Goal: Task Accomplishment & Management: Complete application form

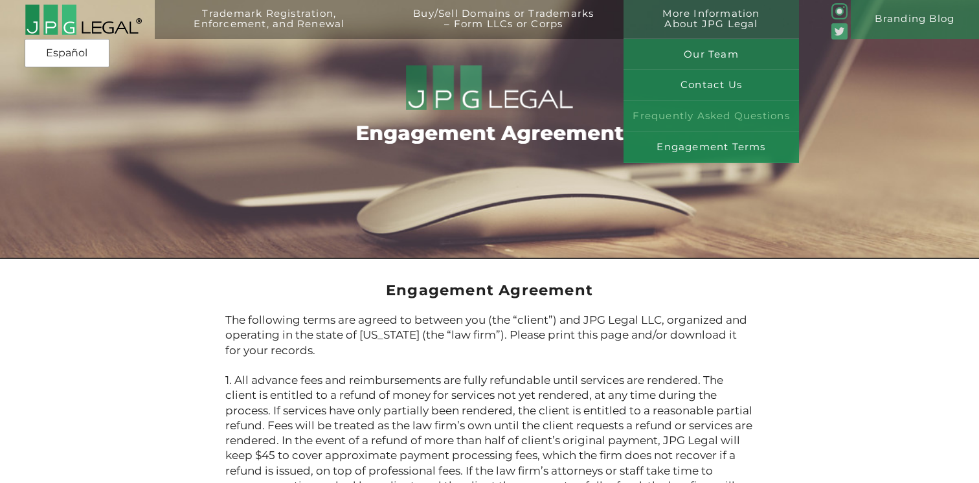
click at [723, 120] on link "Frequently Asked Questions" at bounding box center [710, 116] width 175 height 31
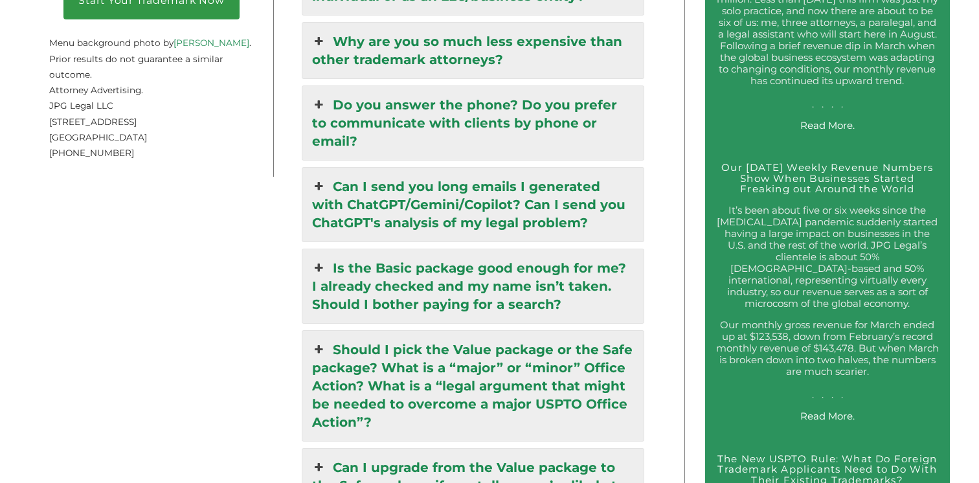
scroll to position [2209, 0]
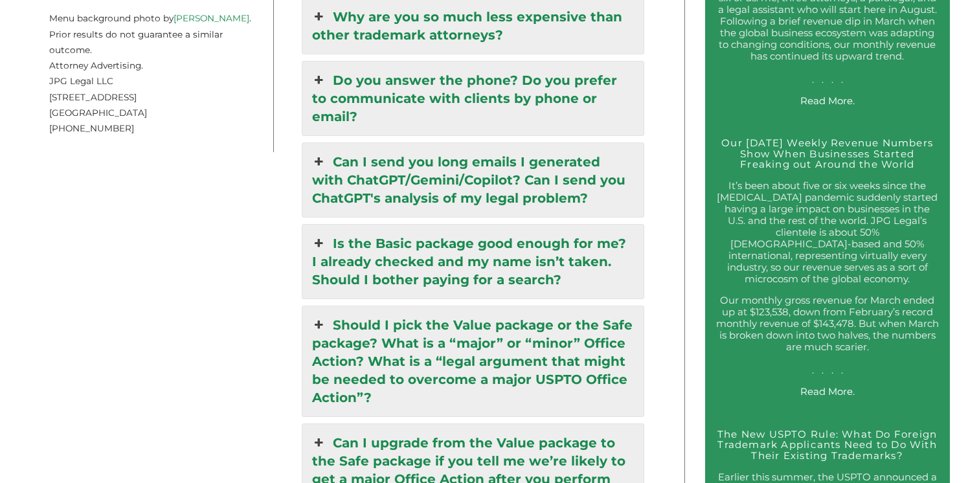
click at [577, 225] on link "Is the Basic package good enough for me? I already checked and my name isn’t ta…" at bounding box center [472, 262] width 341 height 74
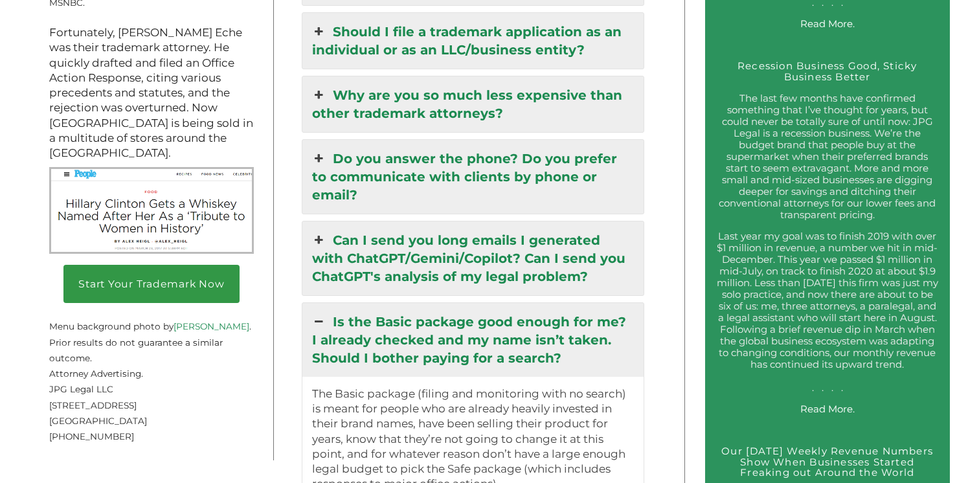
scroll to position [1890, 0]
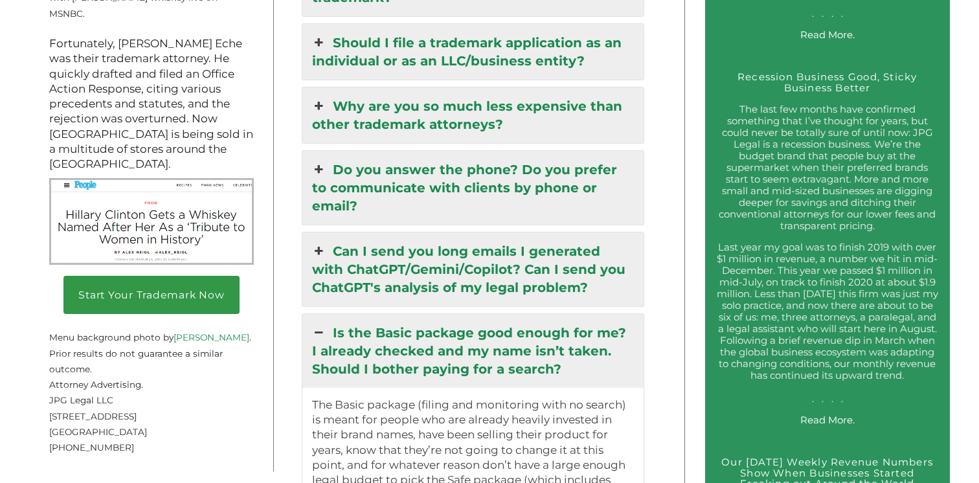
click at [527, 315] on link "Is the Basic package good enough for me? I already checked and my name isn’t ta…" at bounding box center [472, 351] width 341 height 74
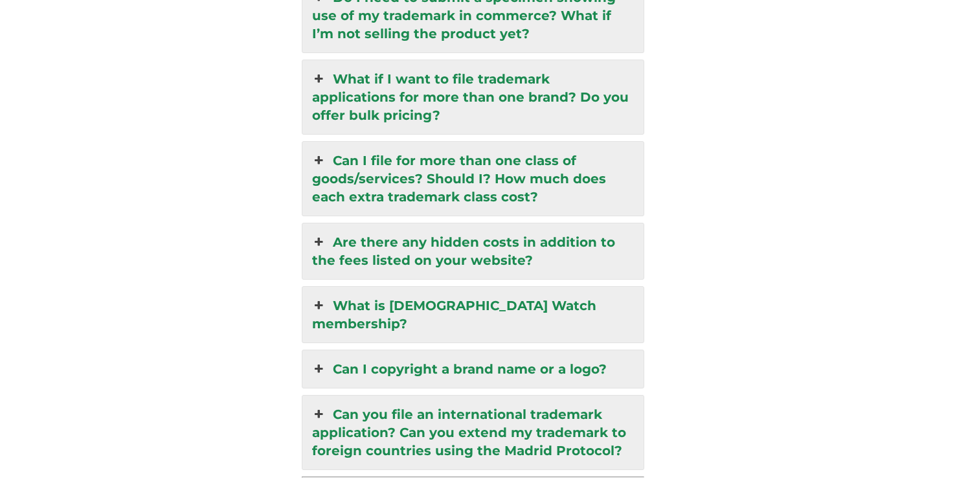
scroll to position [3137, 0]
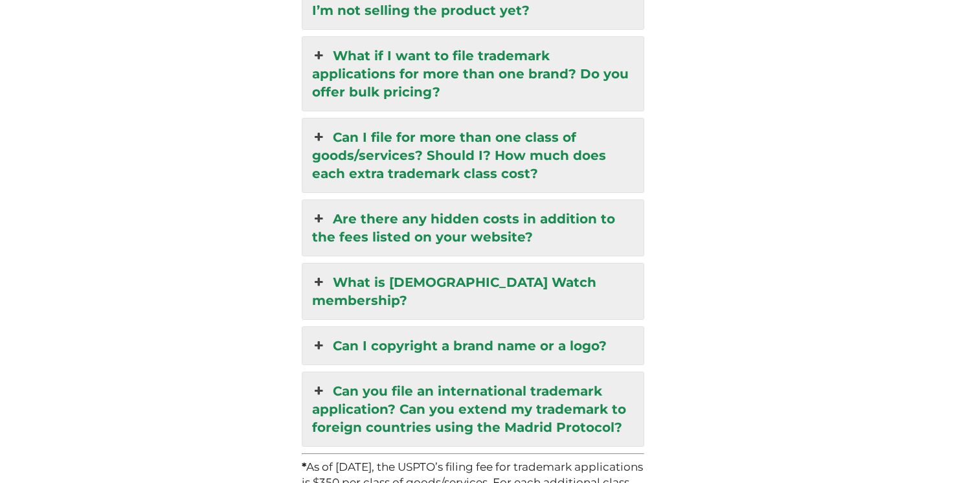
click at [528, 200] on link "Are there any hidden costs in addition to the fees listed on your website?" at bounding box center [472, 228] width 341 height 56
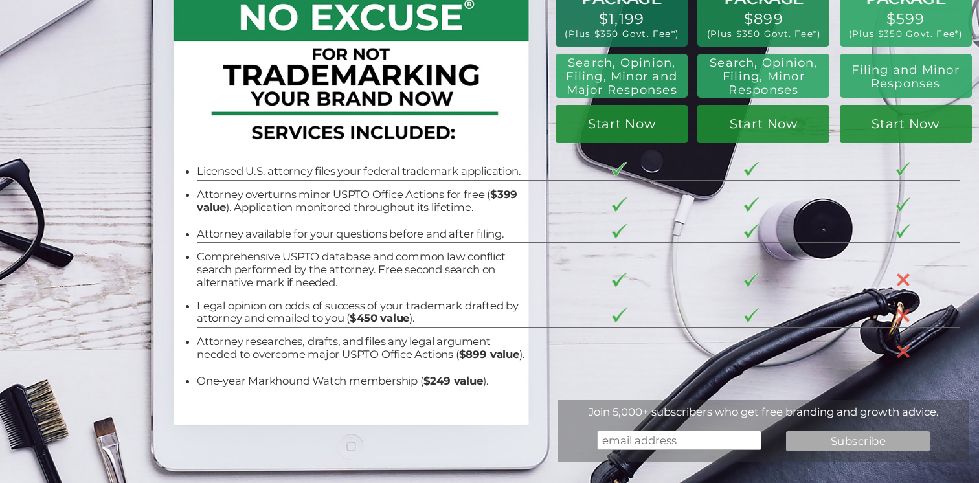
scroll to position [0, 0]
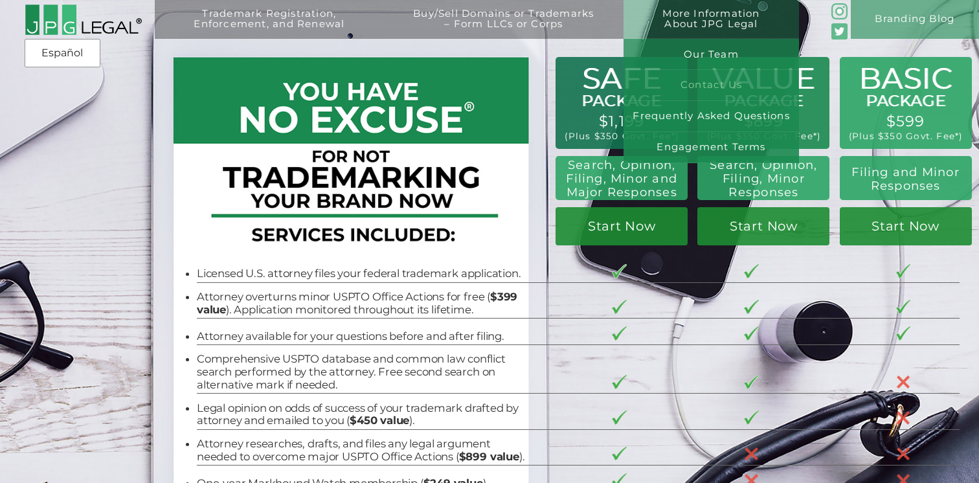
click at [737, 84] on link "Contact Us" at bounding box center [710, 85] width 175 height 31
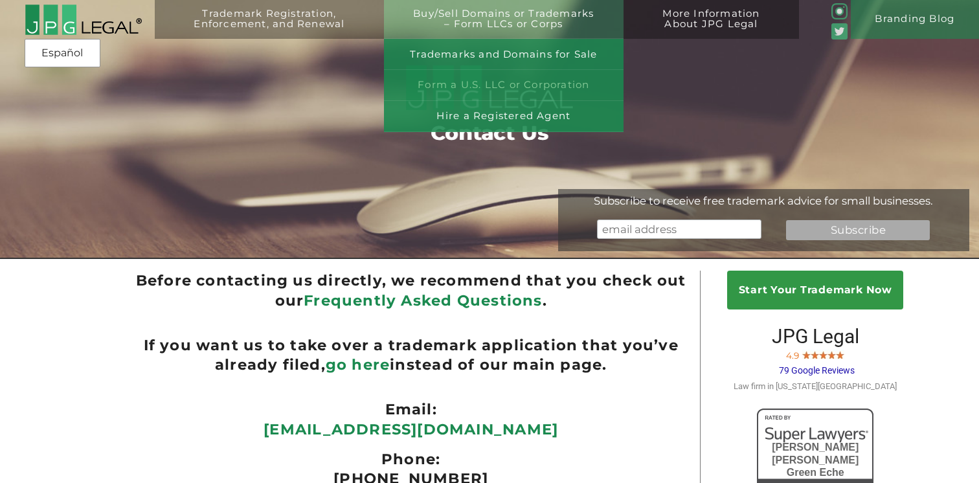
click at [500, 87] on link "Form a U.S. LLC or Corporation" at bounding box center [504, 85] width 240 height 31
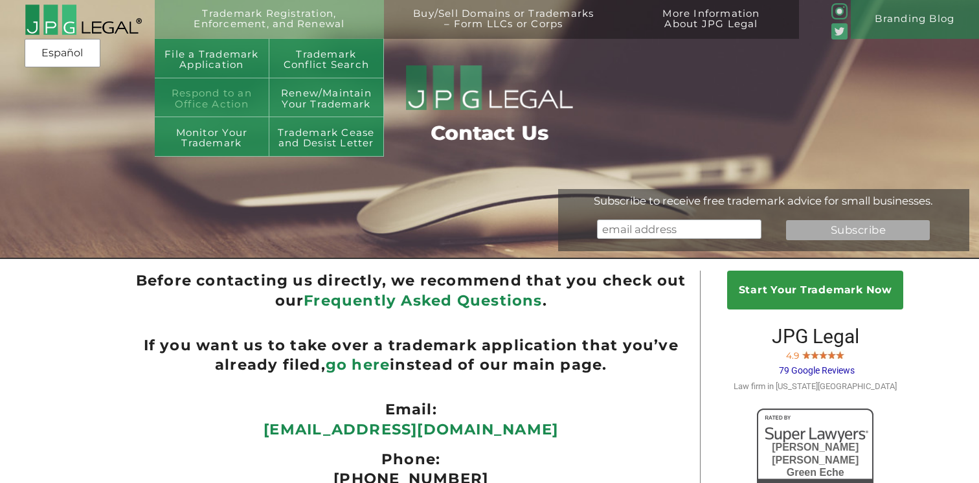
click at [214, 92] on link "Respond to an Office Action" at bounding box center [212, 97] width 115 height 39
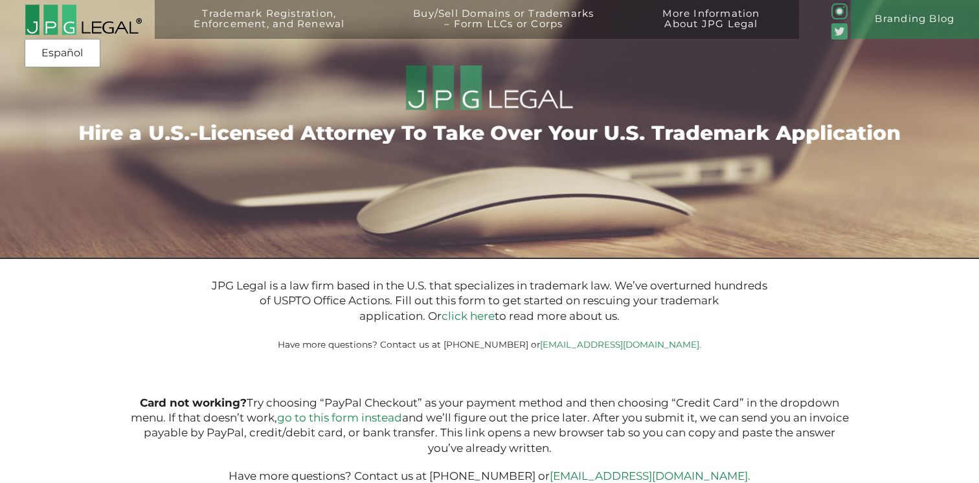
type input "$399.00"
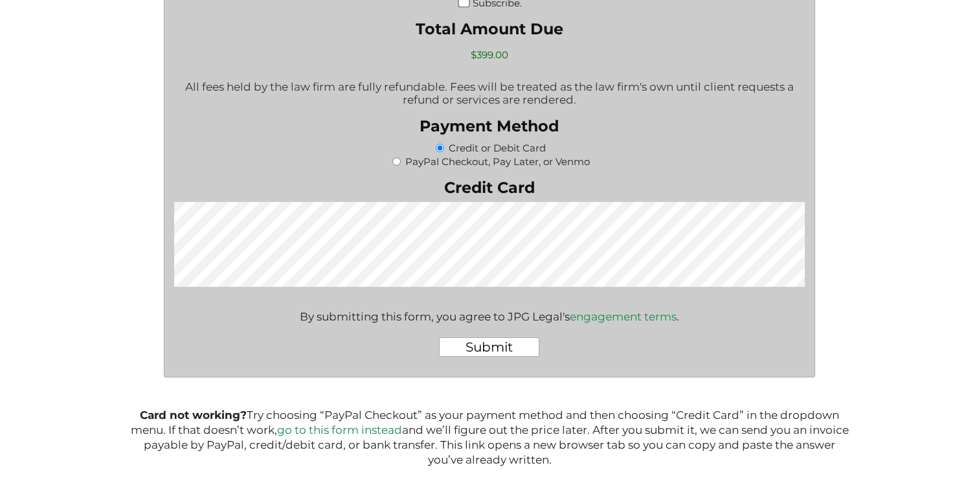
scroll to position [1938, 0]
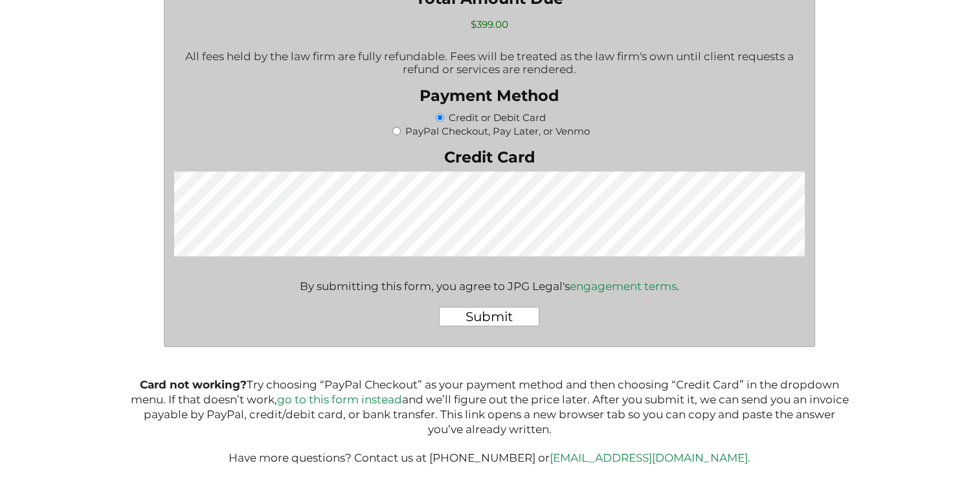
click at [405, 124] on div "PayPal Checkout, Pay Later, or Venmo" at bounding box center [489, 131] width 631 height 14
click at [392, 128] on input "PayPal Checkout, Pay Later, or Venmo" at bounding box center [396, 131] width 8 height 8
radio input "true"
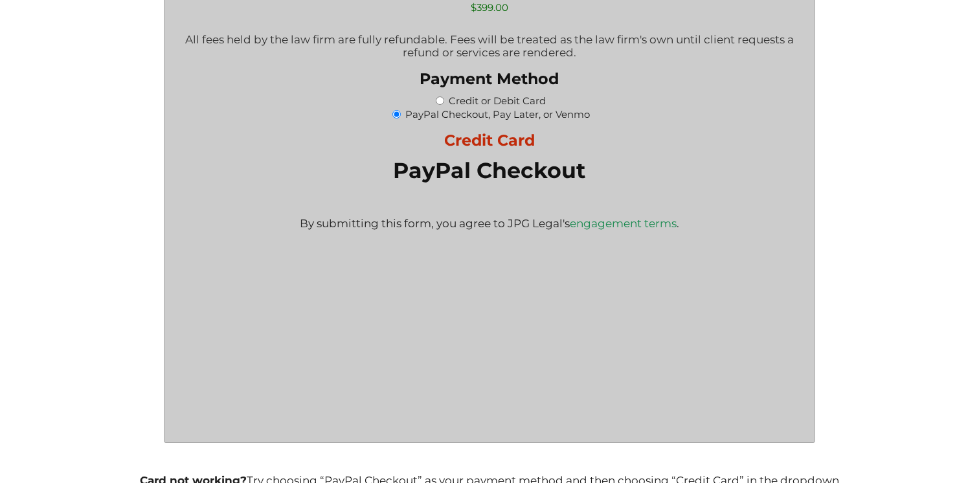
scroll to position [0, 0]
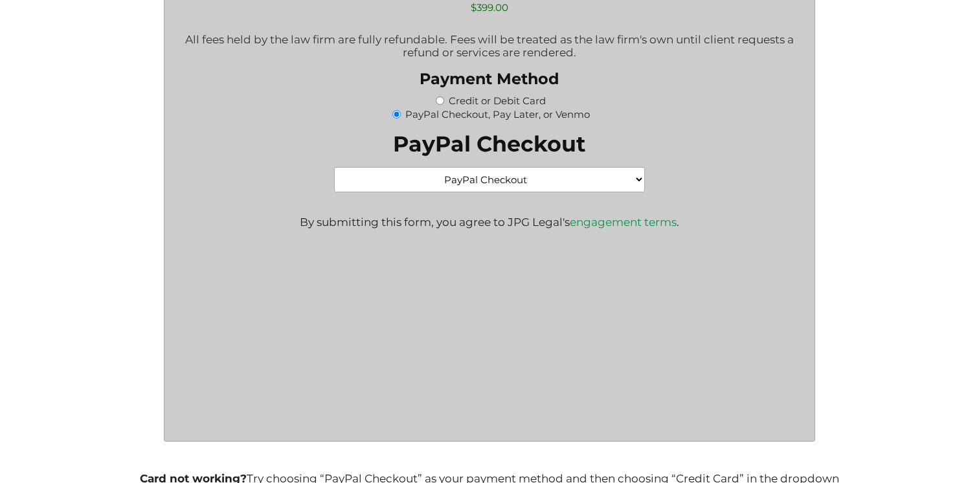
click at [502, 192] on select "PayPal Checkout Credit Card" at bounding box center [489, 179] width 310 height 25
